Goal: Information Seeking & Learning: Learn about a topic

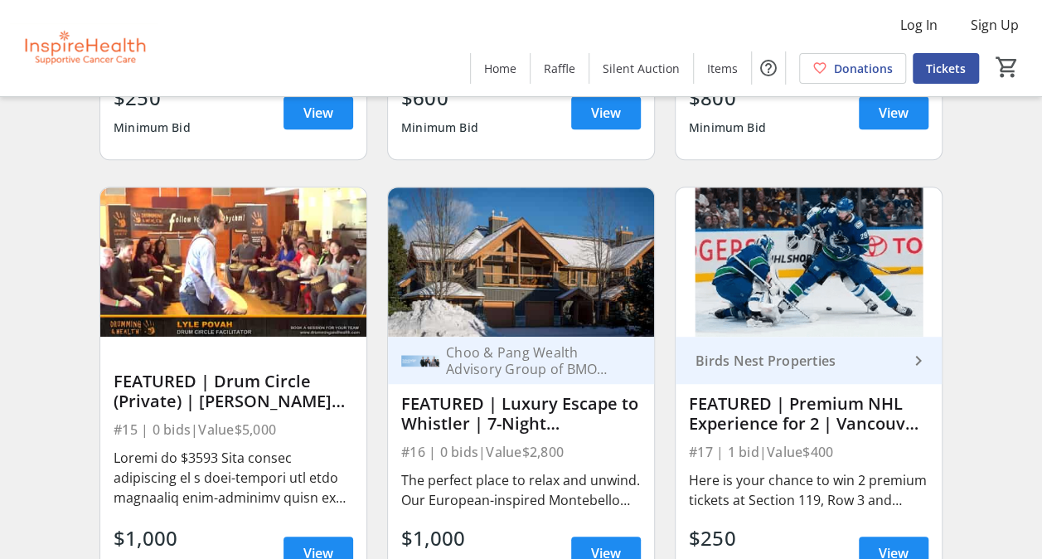
scroll to position [580, 0]
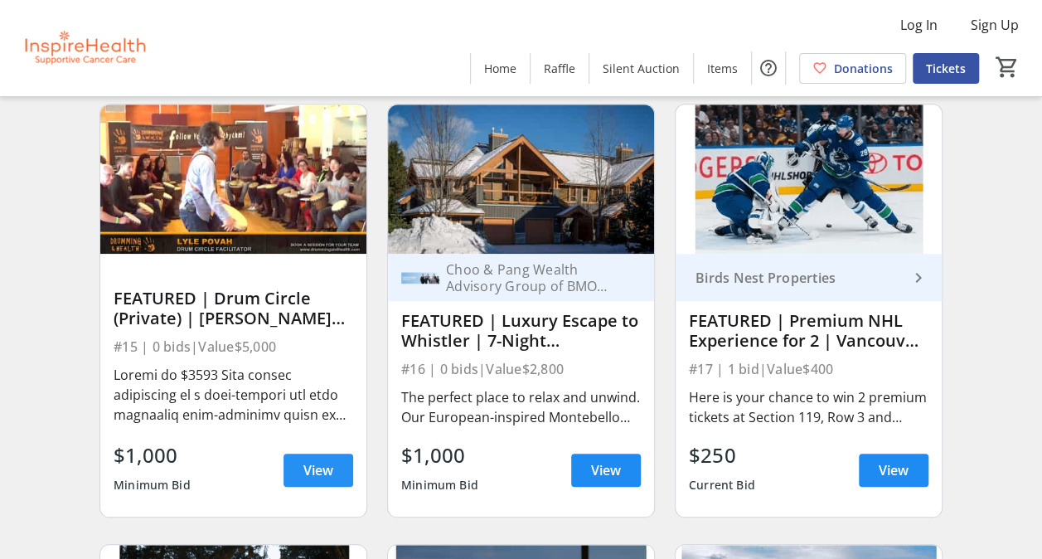
click at [321, 480] on span "View" at bounding box center [318, 470] width 30 height 20
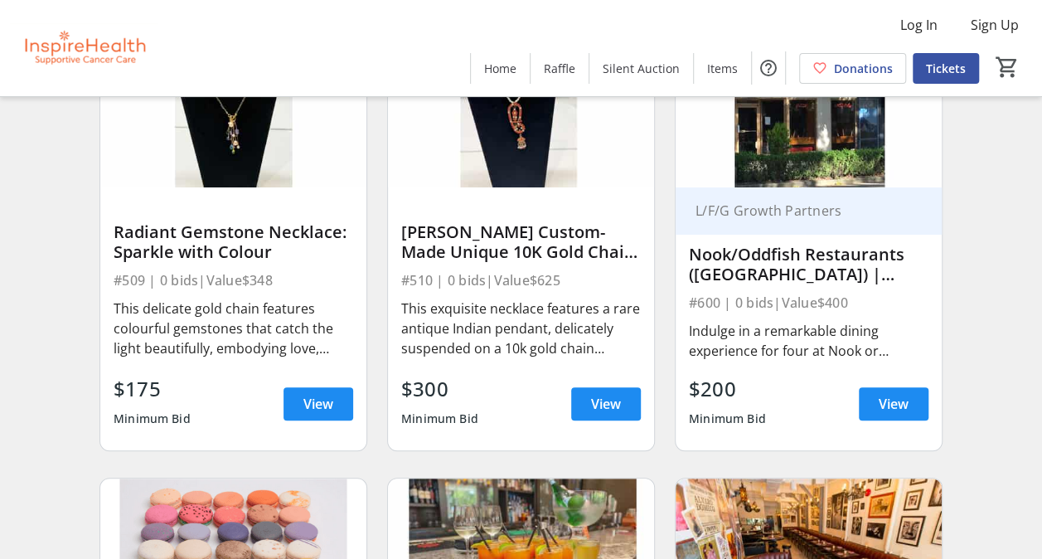
scroll to position [9367, 0]
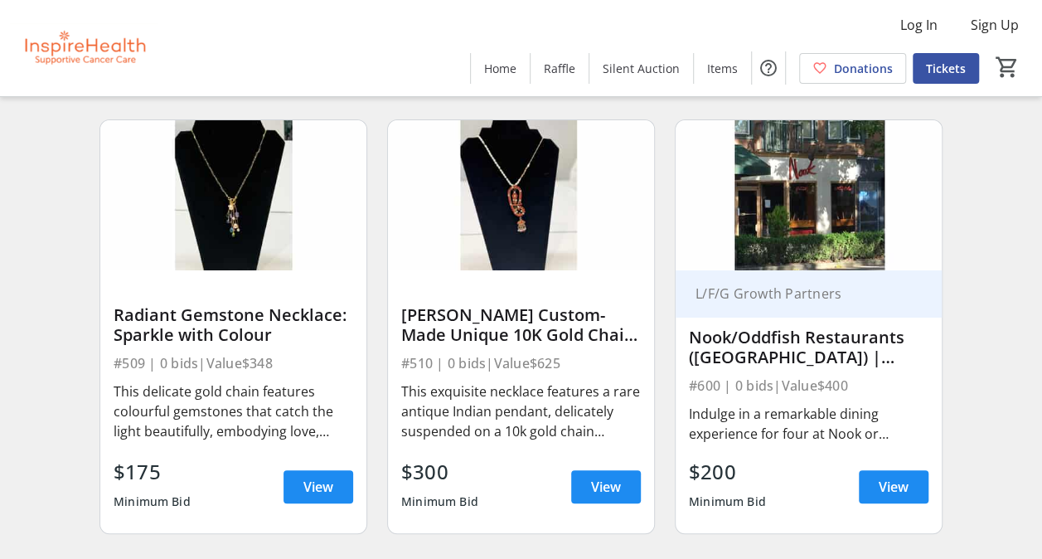
click at [554, 334] on div "[PERSON_NAME] Custom-Made Unique 10K Gold Chain and Pendant" at bounding box center [521, 325] width 240 height 40
click at [519, 232] on img at bounding box center [521, 195] width 266 height 150
click at [608, 486] on span "View" at bounding box center [606, 487] width 30 height 20
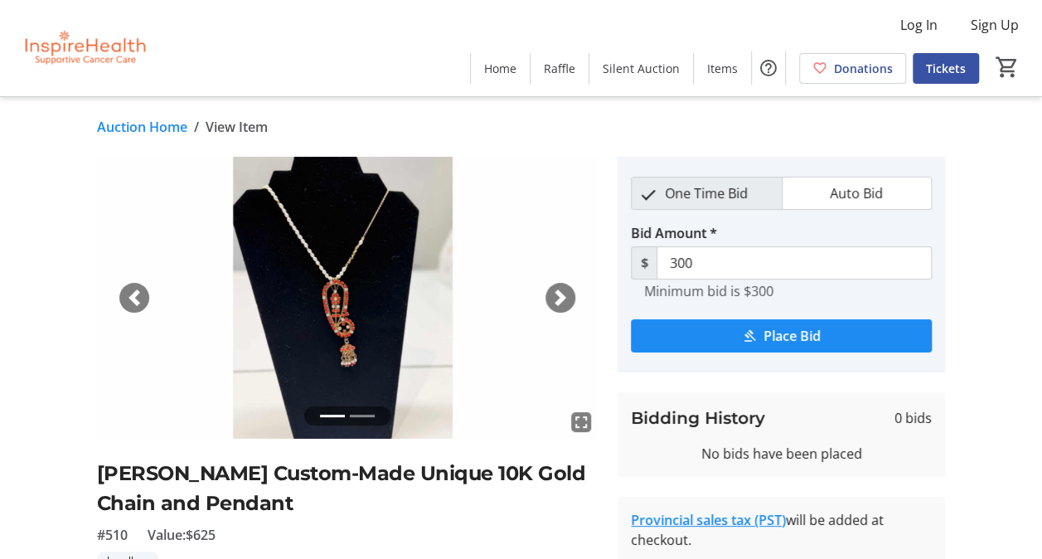
click at [562, 293] on span "button" at bounding box center [560, 297] width 17 height 17
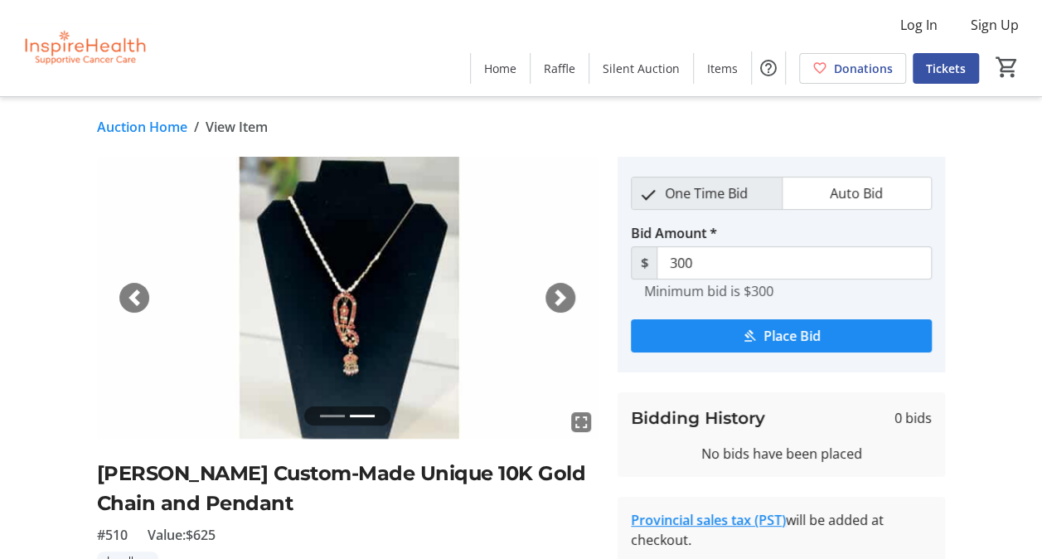
click at [562, 293] on span "button" at bounding box center [560, 297] width 17 height 17
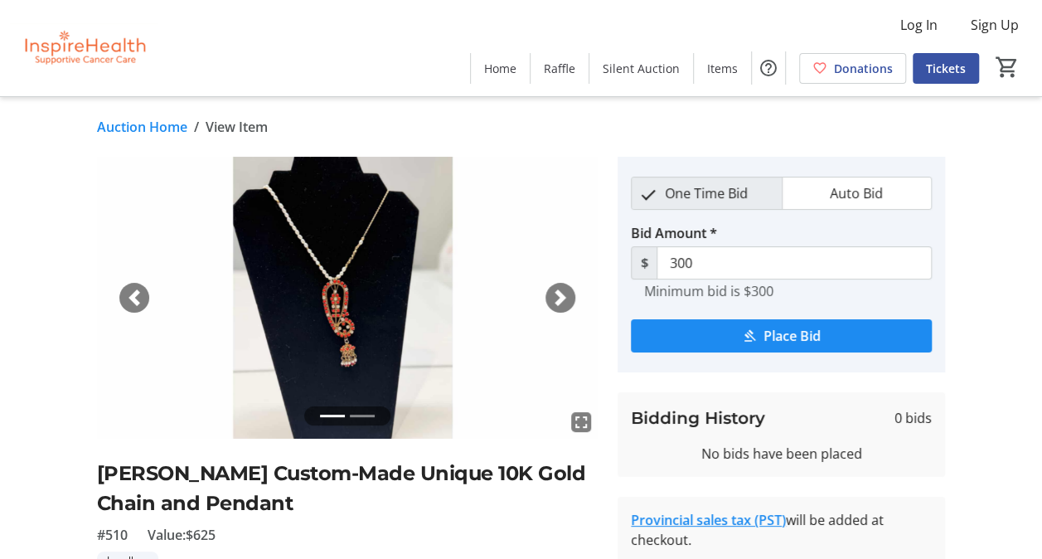
click at [562, 293] on span "button" at bounding box center [560, 297] width 17 height 17
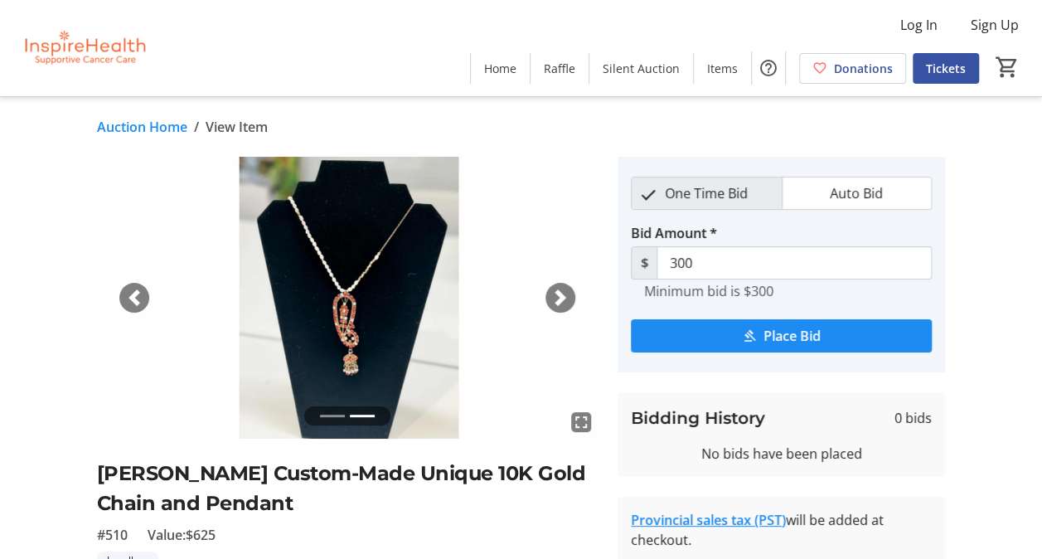
click at [562, 293] on span "button" at bounding box center [560, 297] width 17 height 17
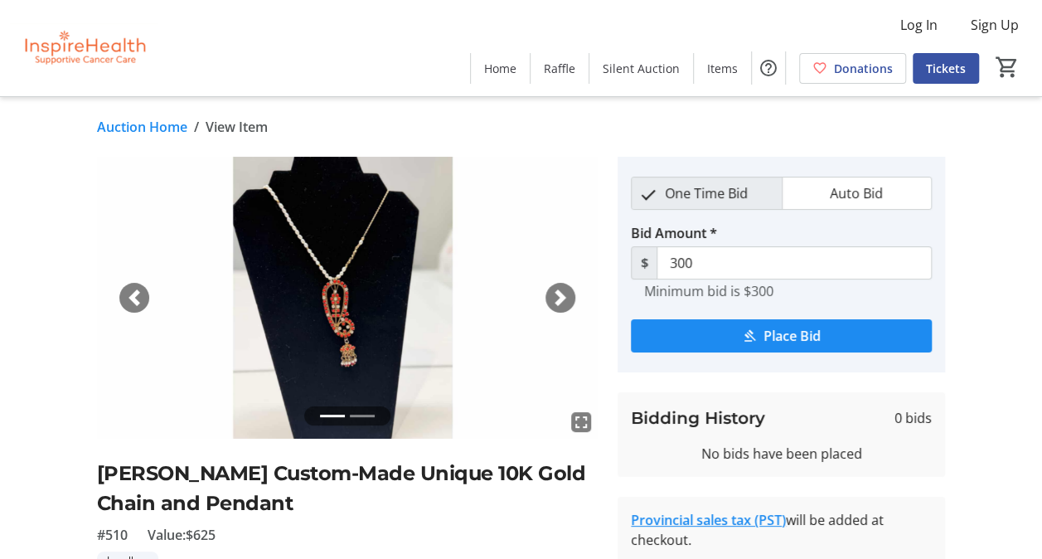
click at [346, 315] on img at bounding box center [347, 298] width 501 height 282
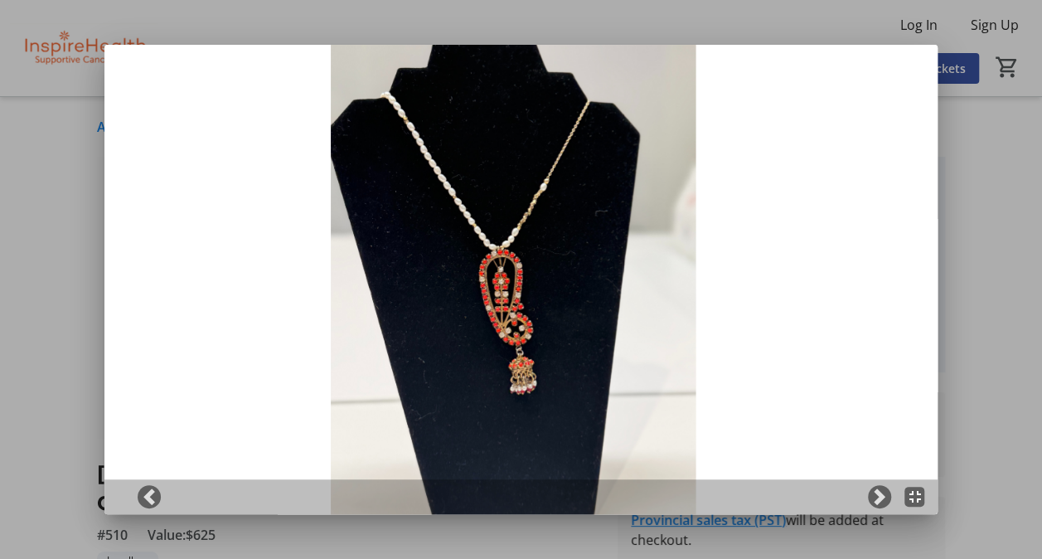
click at [346, 315] on img at bounding box center [521, 279] width 834 height 469
click at [977, 304] on div at bounding box center [521, 279] width 1042 height 559
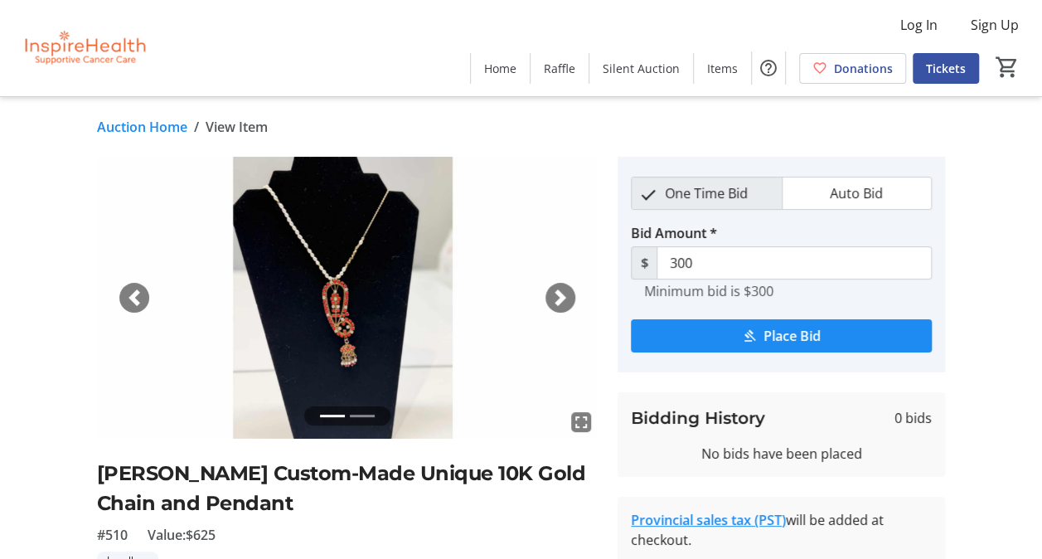
scroll to position [272, 0]
